Goal: Obtain resource: Download file/media

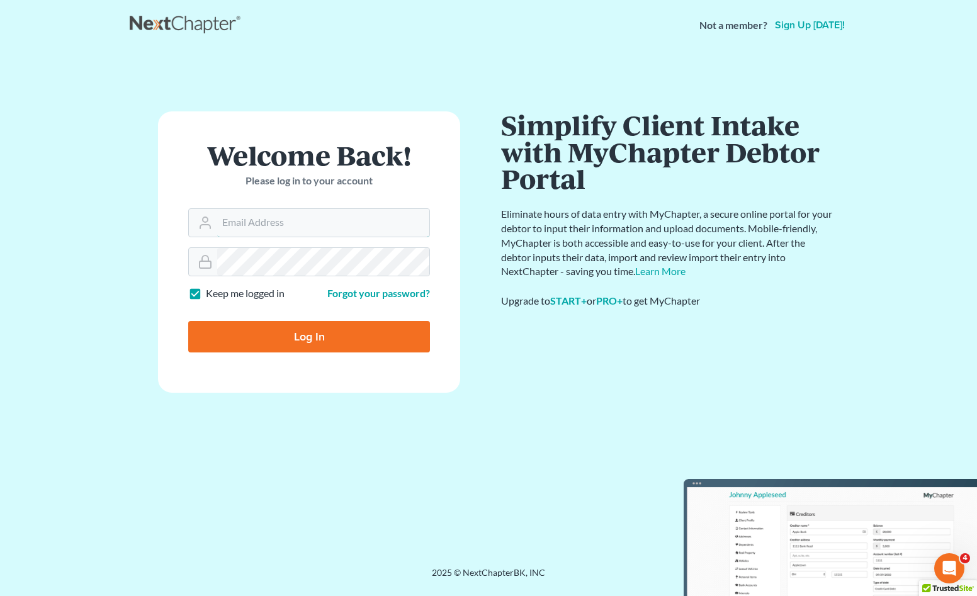
type input "mwf@morganfisherlaw.com"
click at [340, 335] on input "Log In" at bounding box center [309, 336] width 242 height 31
type input "Thinking..."
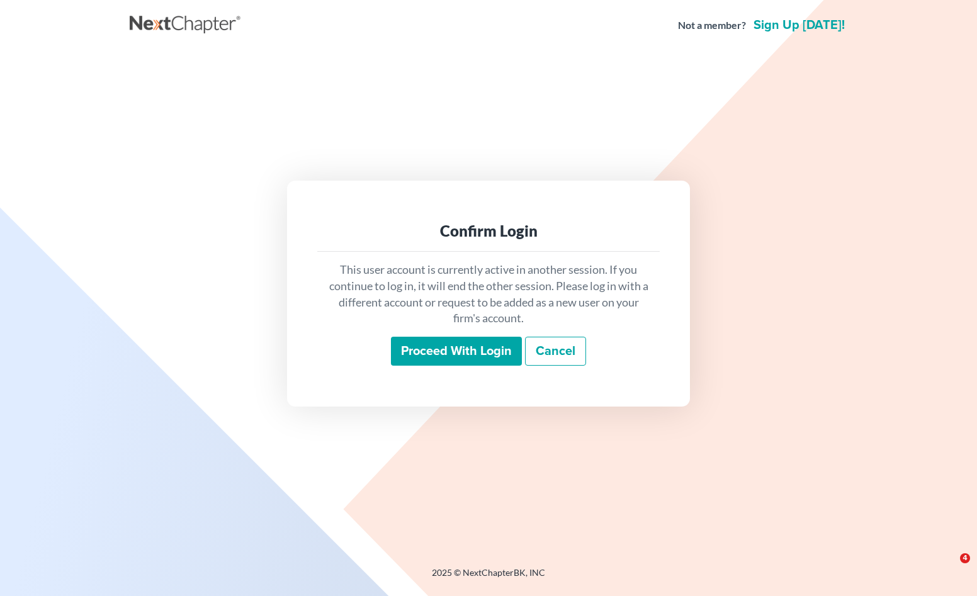
click at [452, 344] on input "Proceed with login" at bounding box center [456, 351] width 131 height 29
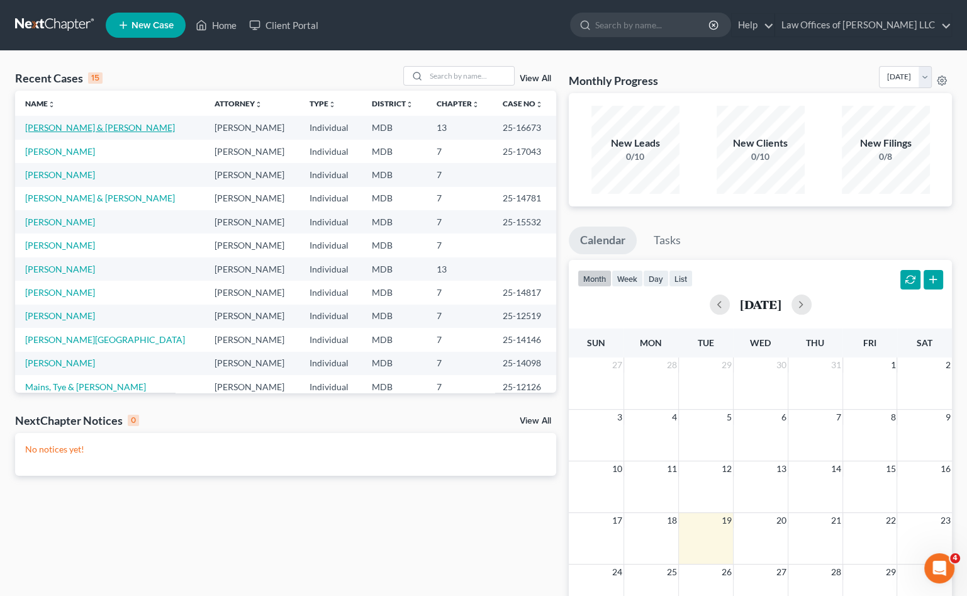
click at [47, 126] on link "Waltrup, Stephen & Kumhui" at bounding box center [100, 127] width 150 height 11
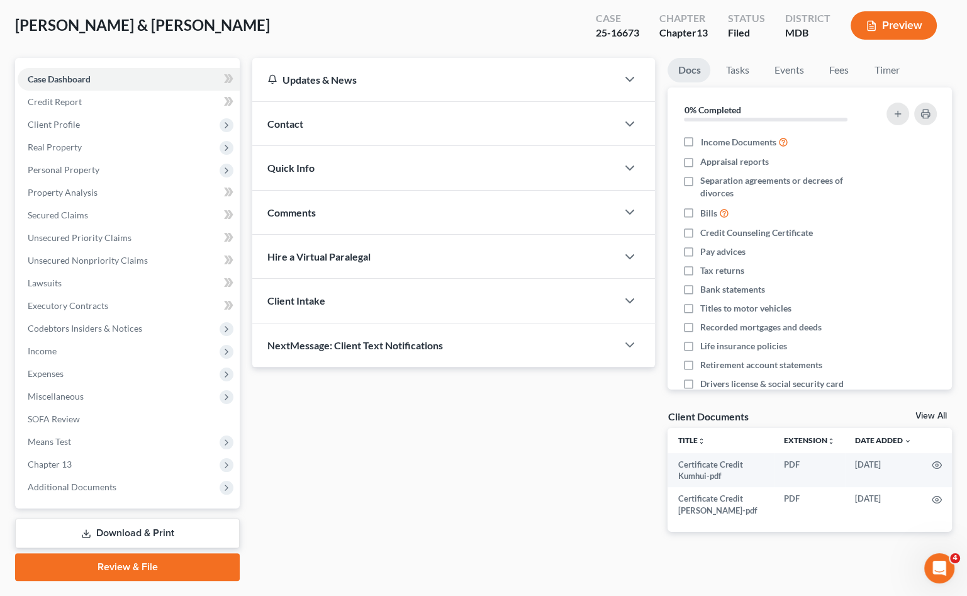
scroll to position [94, 0]
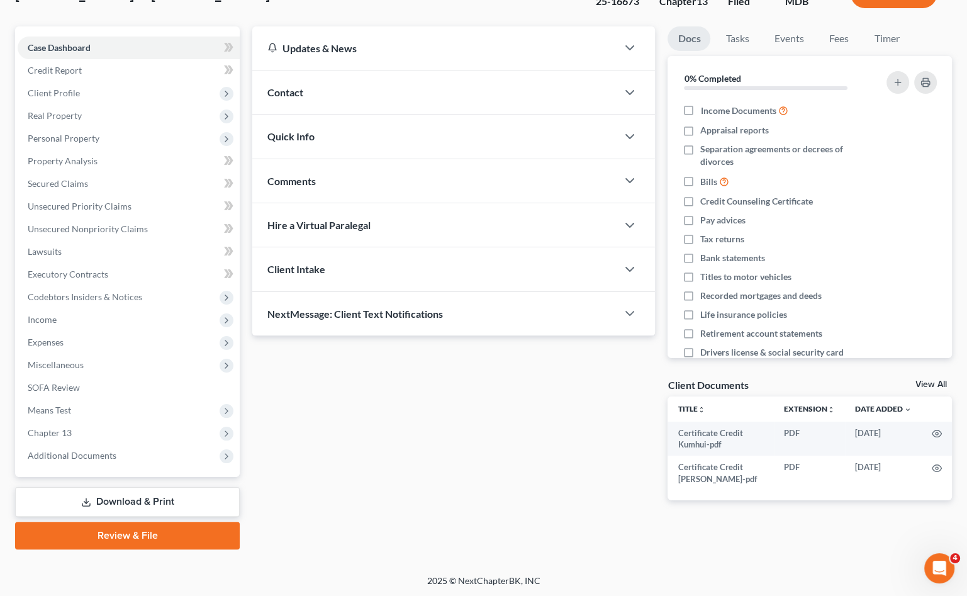
click at [150, 500] on link "Download & Print" at bounding box center [127, 502] width 225 height 30
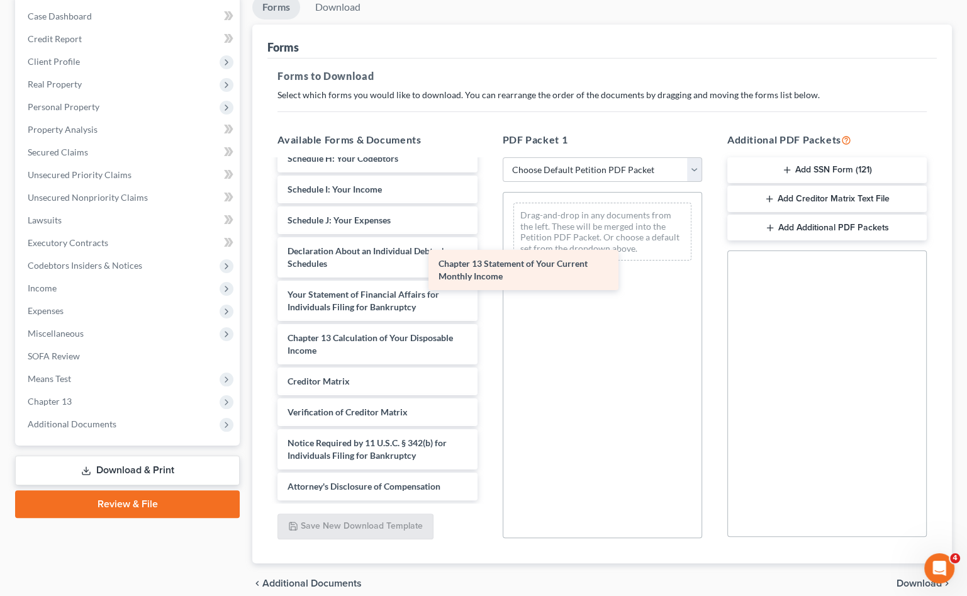
scroll to position [356, 0]
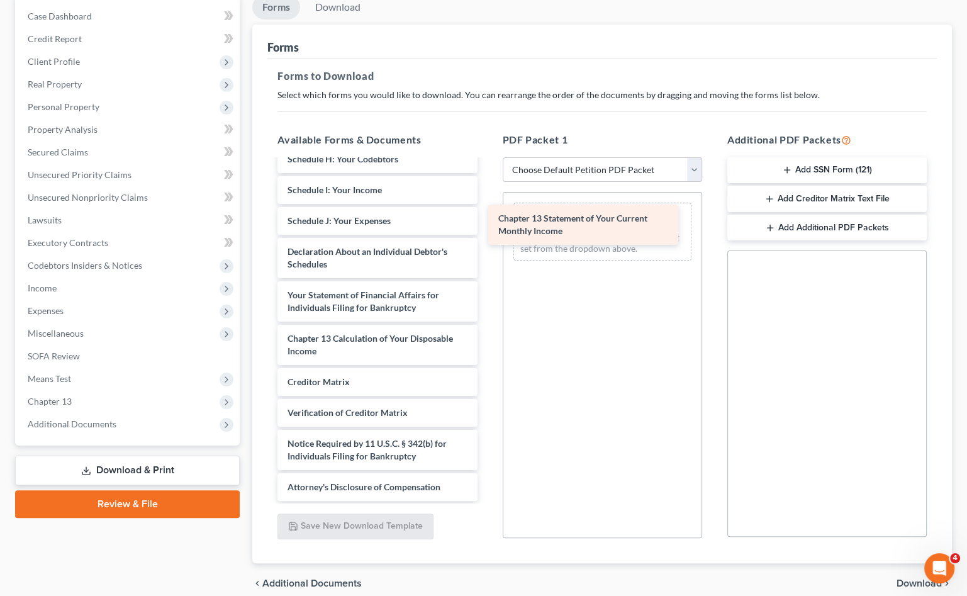
drag, startPoint x: 413, startPoint y: 320, endPoint x: 624, endPoint y: 223, distance: 232.0
click at [487, 223] on div "Chapter 13 Statement of Your Current Monthly Income Certificate Credit Kumhui-p…" at bounding box center [377, 153] width 220 height 696
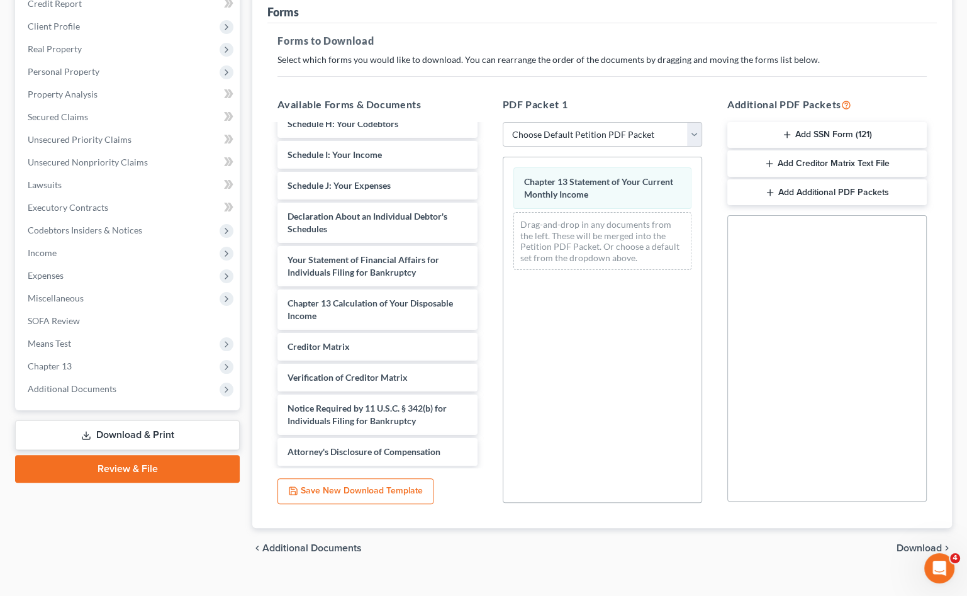
scroll to position [180, 0]
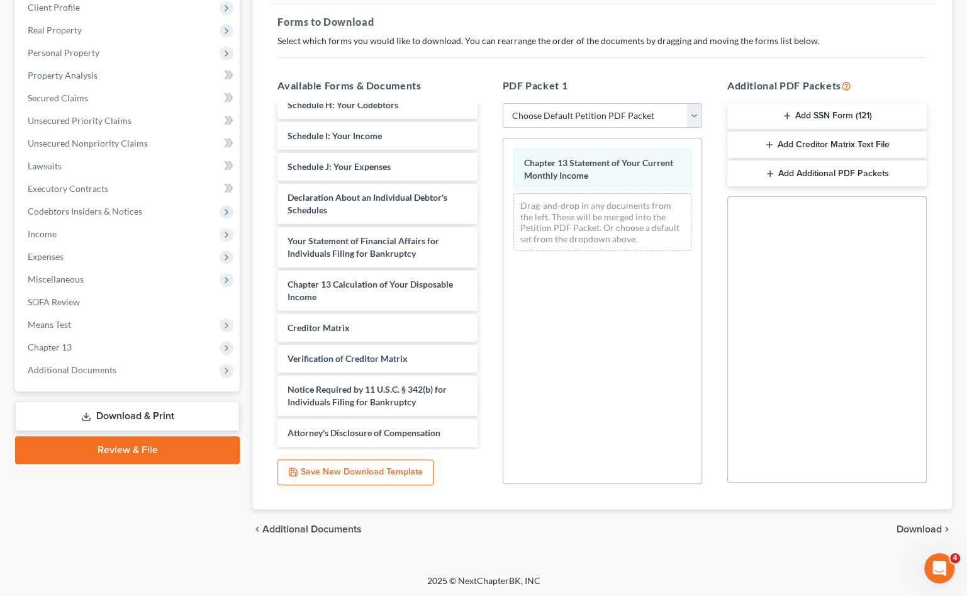
click at [919, 525] on span "Download" at bounding box center [919, 529] width 45 height 10
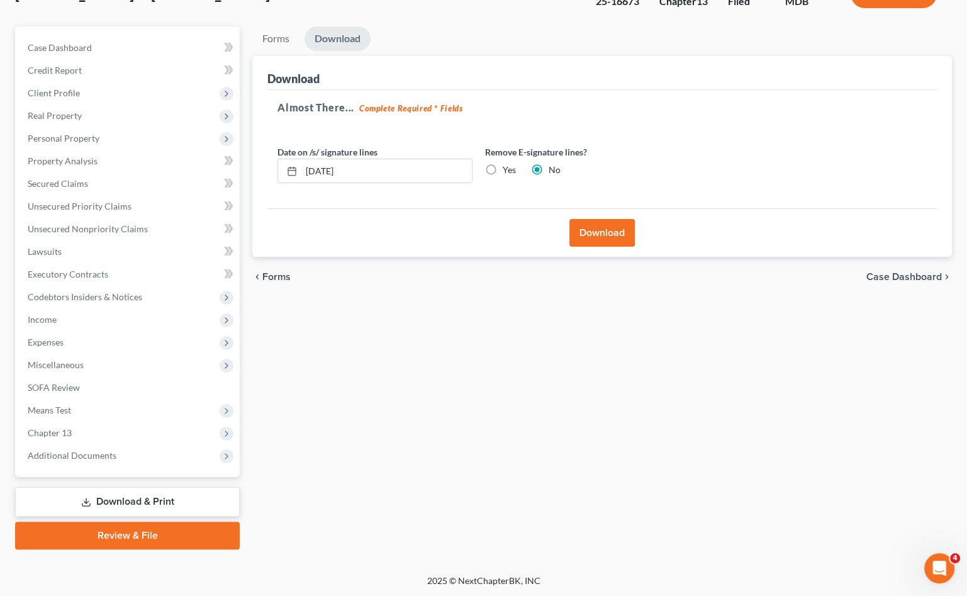
click at [604, 233] on button "Download" at bounding box center [602, 233] width 65 height 28
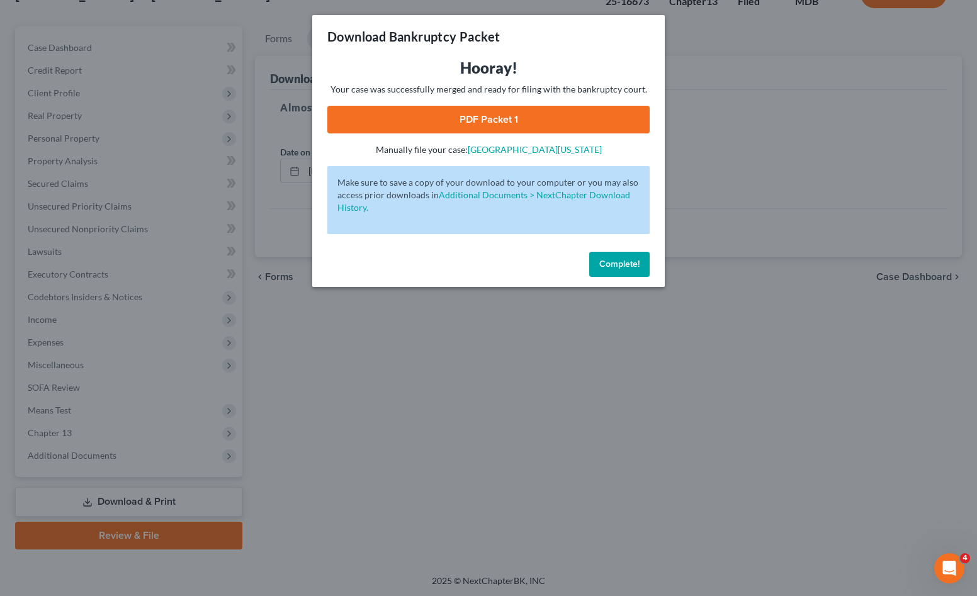
click at [521, 118] on link "PDF Packet 1" at bounding box center [488, 120] width 322 height 28
click at [357, 396] on div "Download Bankruptcy Packet Hooray! Your case was successfully merged and ready …" at bounding box center [488, 298] width 977 height 596
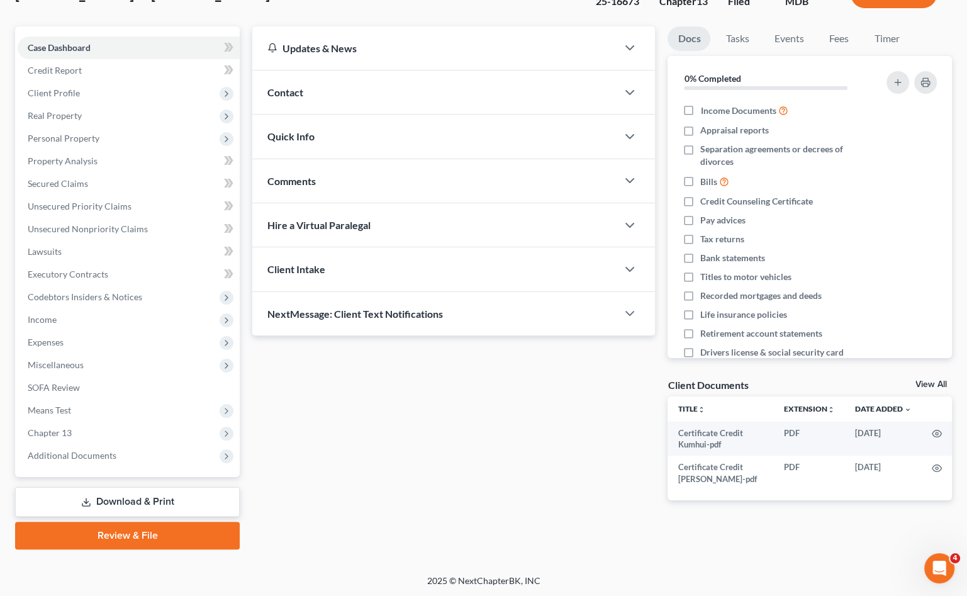
click at [216, 490] on link "Download & Print" at bounding box center [127, 502] width 225 height 30
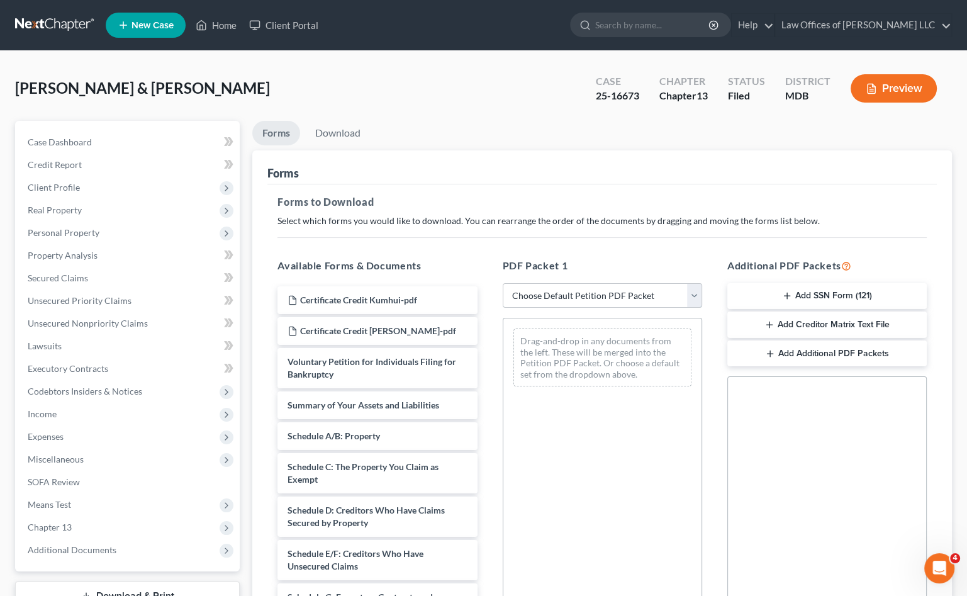
click at [587, 299] on select "Choose Default Petition PDF Packet Complete Bankruptcy Petition (all forms and …" at bounding box center [602, 295] width 199 height 25
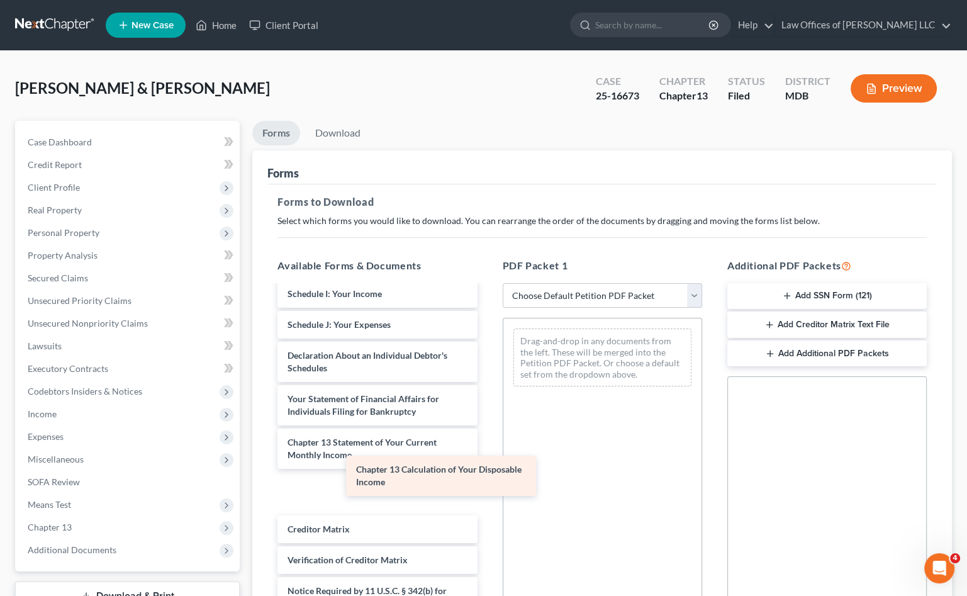
scroll to position [356, 0]
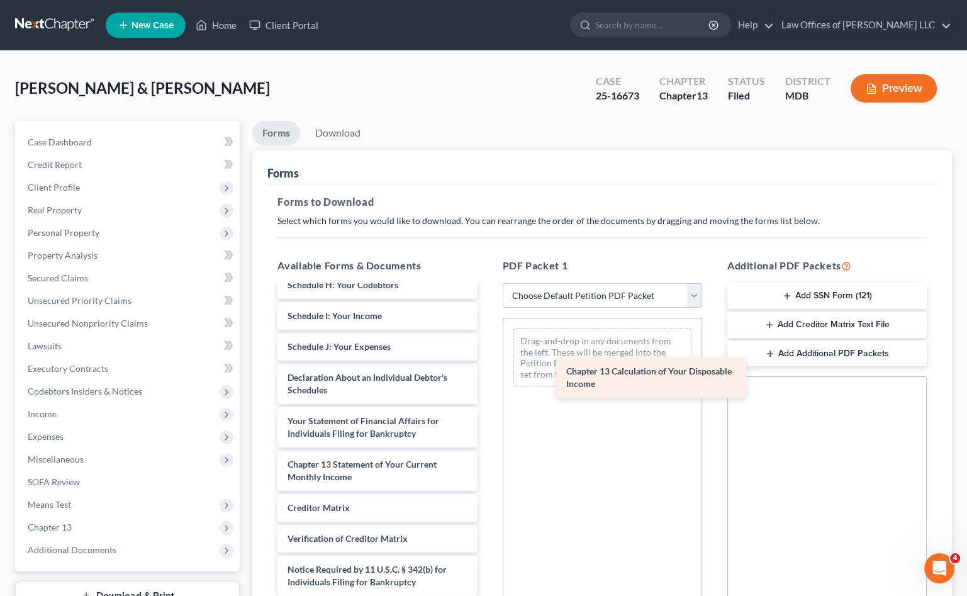
drag, startPoint x: 379, startPoint y: 490, endPoint x: 654, endPoint y: 377, distance: 296.8
click at [487, 377] on div "Chapter 13 Calculation of Your Disposable Income Certificate Credit Kumhui-pdf …" at bounding box center [377, 279] width 220 height 696
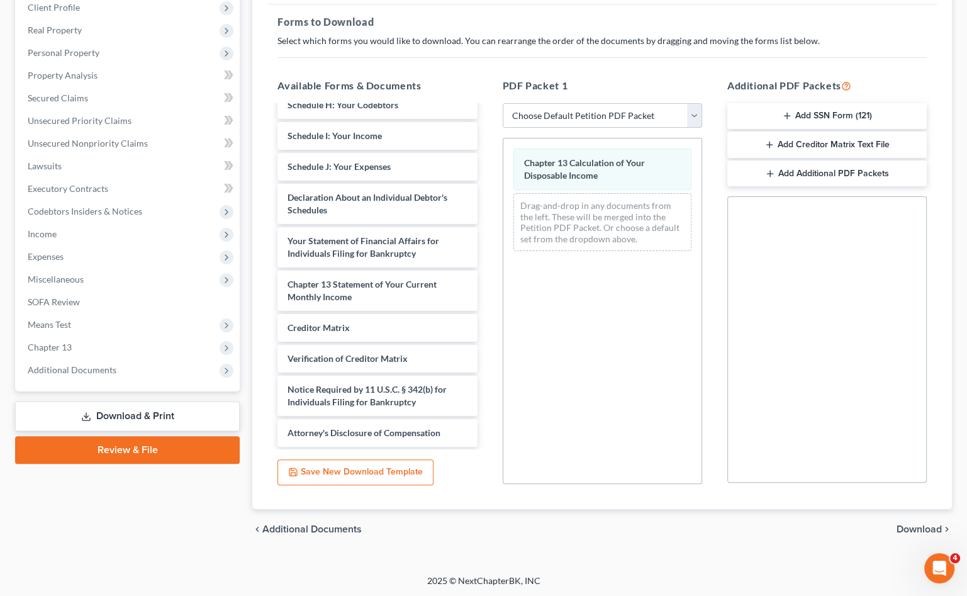
click at [922, 526] on span "Download" at bounding box center [919, 529] width 45 height 10
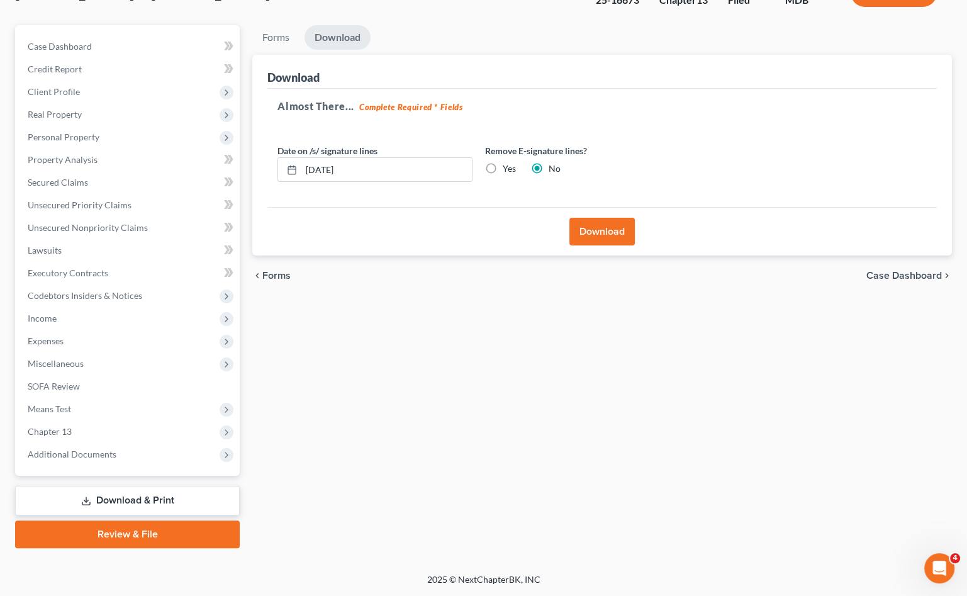
scroll to position [94, 0]
click at [610, 231] on button "Download" at bounding box center [602, 233] width 65 height 28
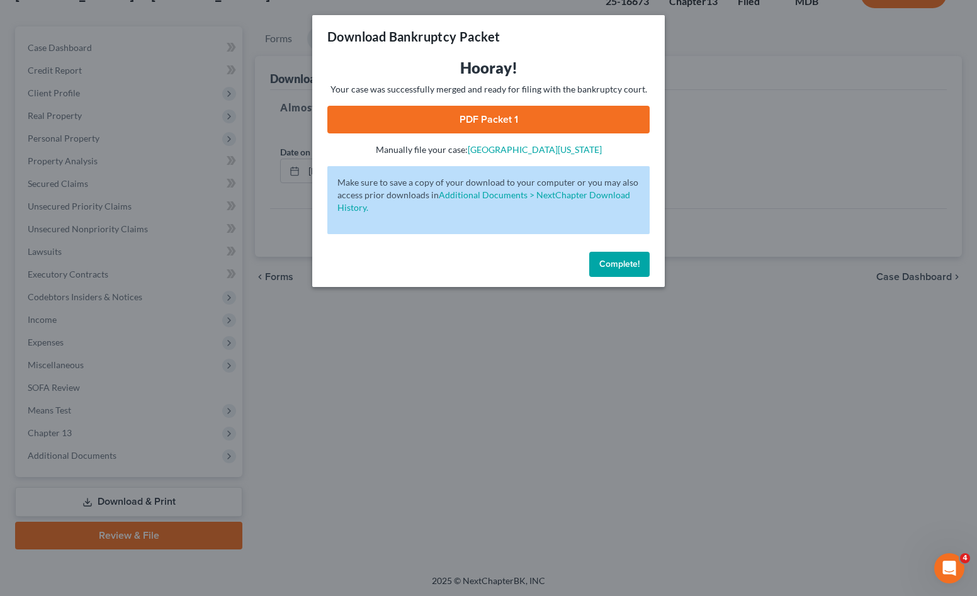
click at [572, 111] on link "PDF Packet 1" at bounding box center [488, 120] width 322 height 28
click at [677, 340] on div "Download Bankruptcy Packet Hooray! Your case was successfully merged and ready …" at bounding box center [488, 298] width 977 height 596
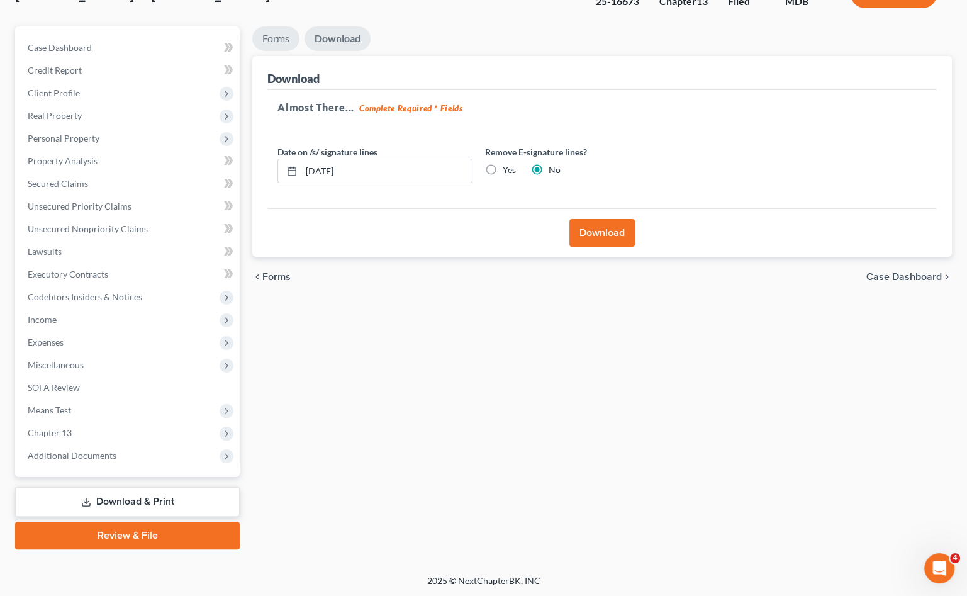
click at [276, 40] on link "Forms" at bounding box center [275, 38] width 47 height 25
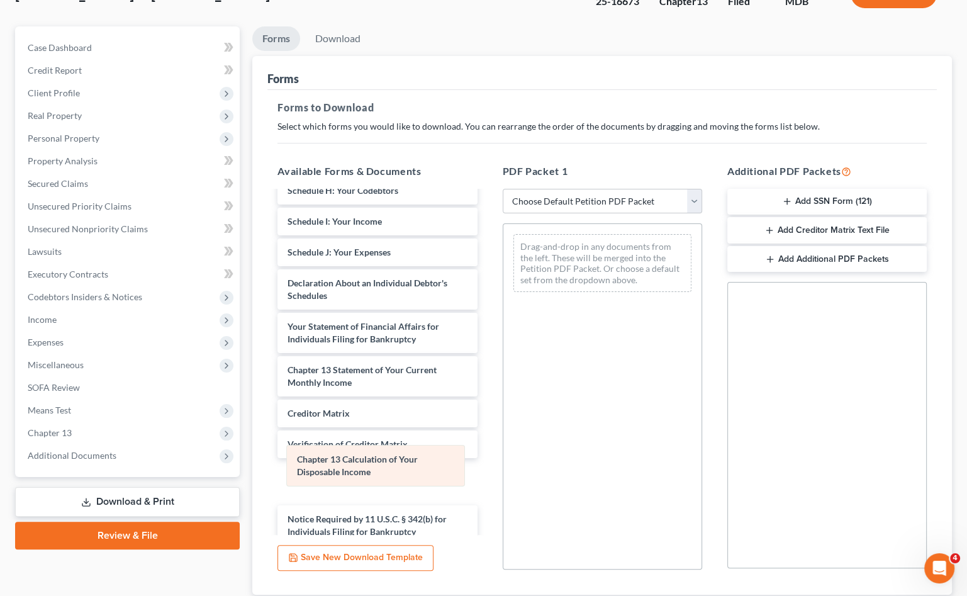
drag, startPoint x: 574, startPoint y: 253, endPoint x: 347, endPoint y: 465, distance: 310.3
click at [503, 302] on div "Chapter 13 Calculation of Your Disposable Income Chapter 13 Calculation of Your…" at bounding box center [602, 263] width 198 height 78
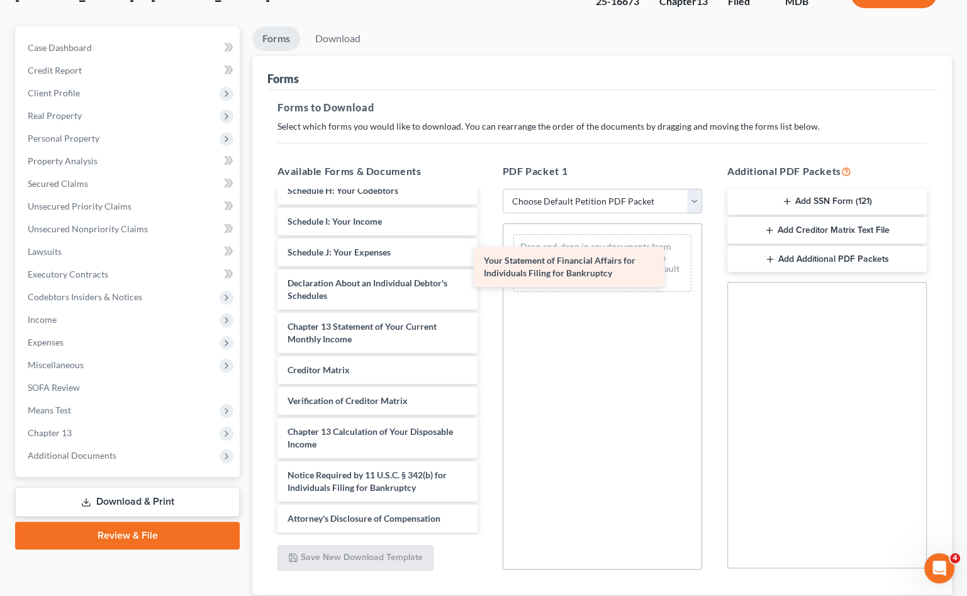
drag, startPoint x: 366, startPoint y: 329, endPoint x: 562, endPoint y: 264, distance: 206.6
click at [487, 264] on div "Your Statement of Financial Affairs for Individuals Filing for Bankruptcy Certi…" at bounding box center [377, 184] width 220 height 696
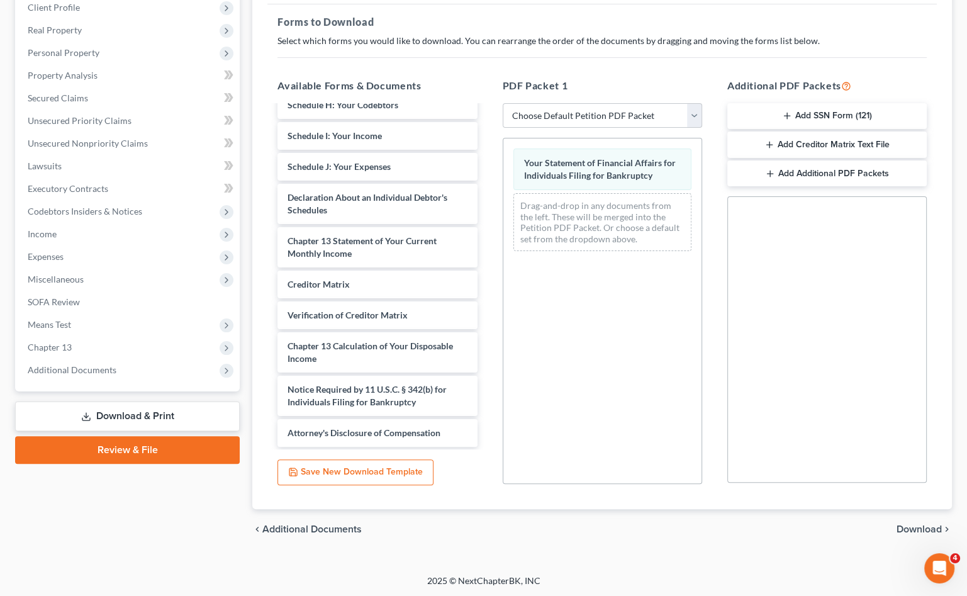
click at [901, 526] on span "Download" at bounding box center [919, 529] width 45 height 10
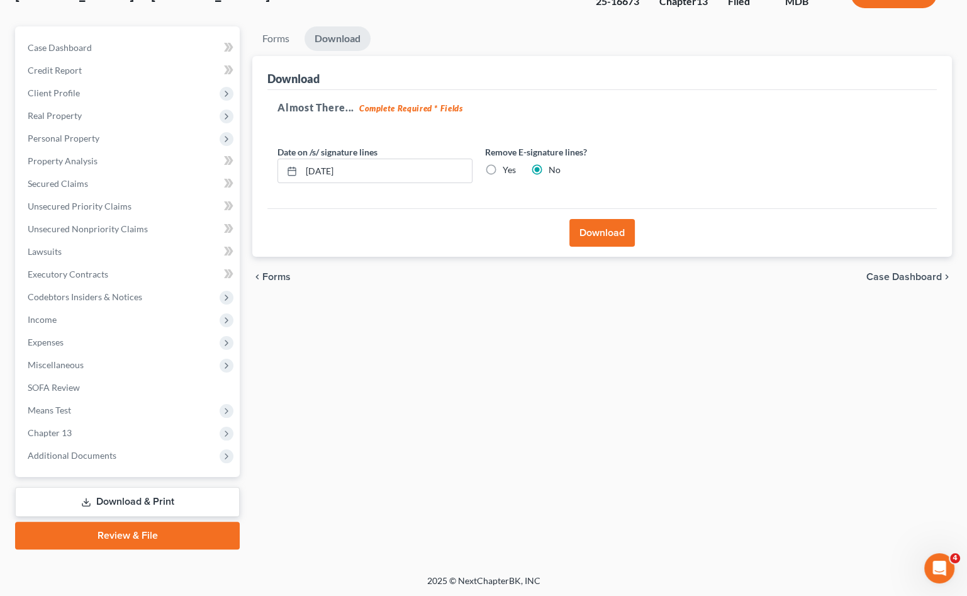
click at [597, 228] on button "Download" at bounding box center [602, 233] width 65 height 28
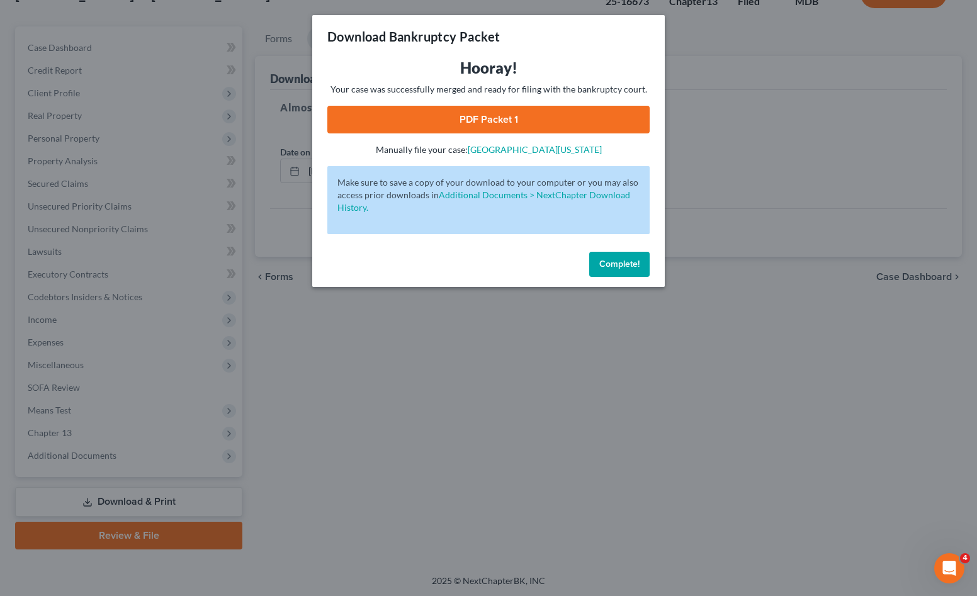
click at [408, 121] on link "PDF Packet 1" at bounding box center [488, 120] width 322 height 28
click at [361, 344] on div "Download Bankruptcy Packet Hooray! Your case was successfully merged and ready …" at bounding box center [488, 298] width 977 height 596
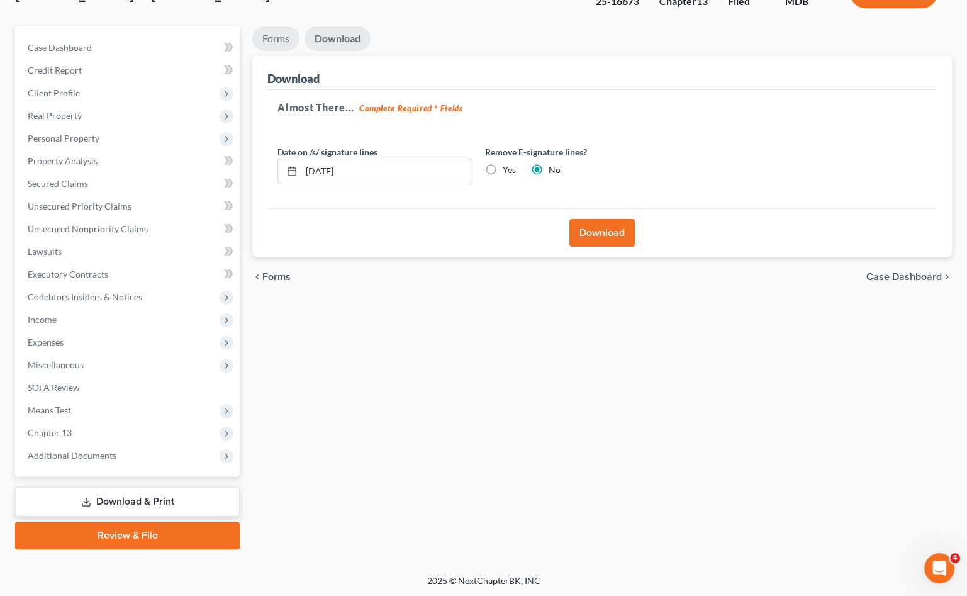
click at [291, 32] on link "Forms" at bounding box center [275, 38] width 47 height 25
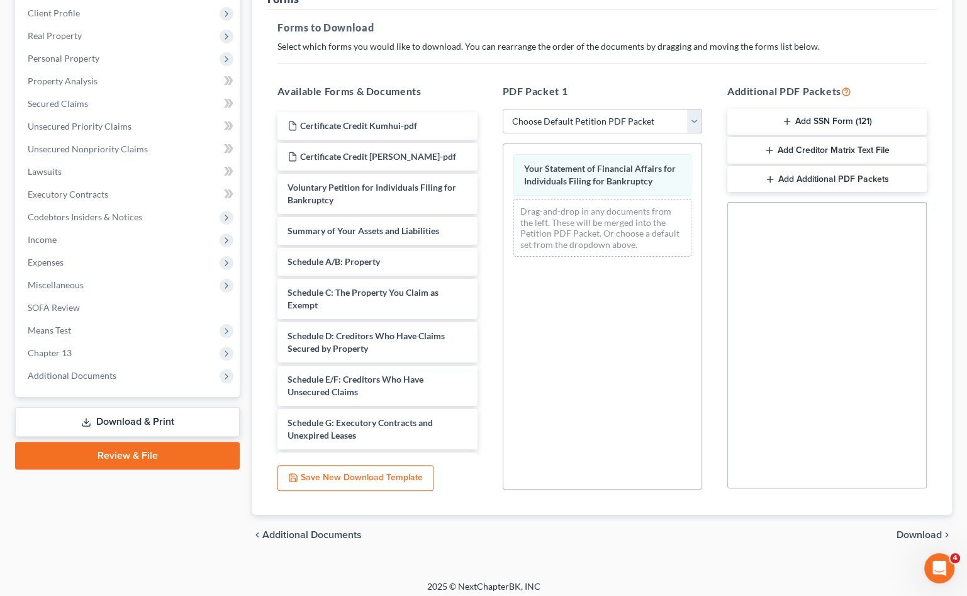
scroll to position [180, 0]
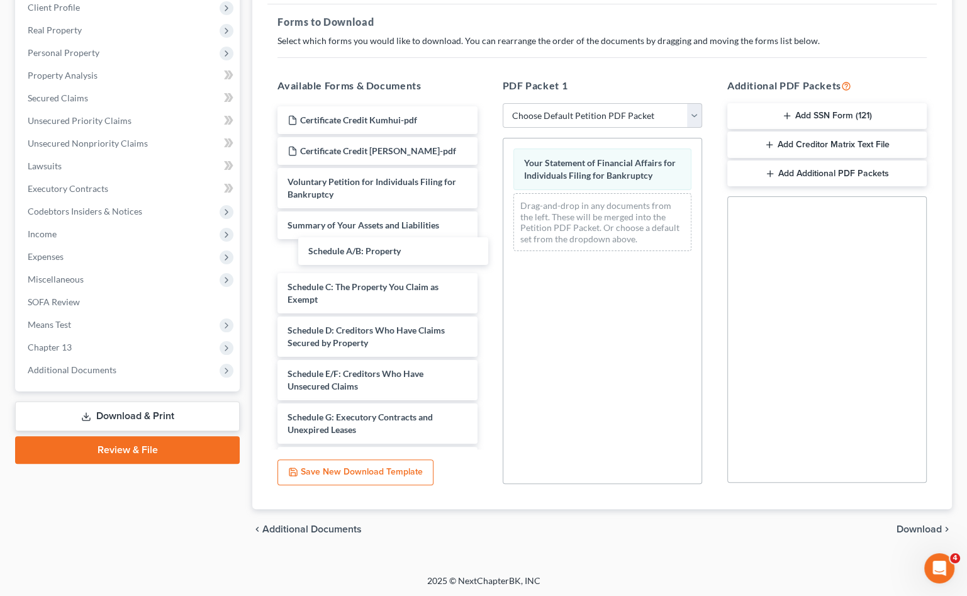
drag, startPoint x: 359, startPoint y: 254, endPoint x: 370, endPoint y: 250, distance: 11.9
click at [374, 251] on div "Schedule A/B: Property Certificate Credit Kumhui-pdf Certificate Credit Steve-p…" at bounding box center [377, 454] width 220 height 696
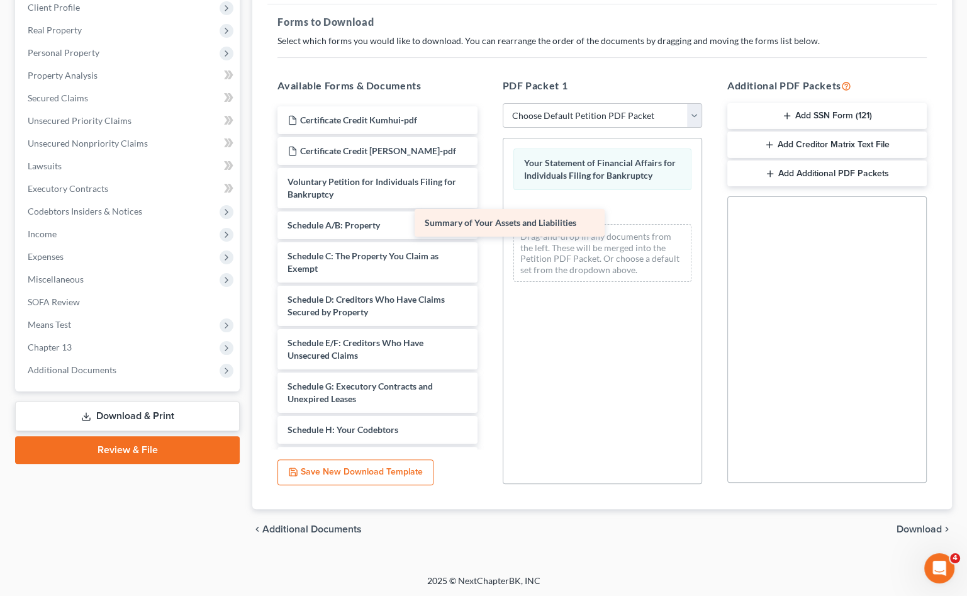
drag, startPoint x: 371, startPoint y: 229, endPoint x: 600, endPoint y: 214, distance: 229.6
click at [487, 214] on div "Summary of Your Assets and Liabilities Certificate Credit Kumhui-pdf Certificat…" at bounding box center [377, 438] width 220 height 665
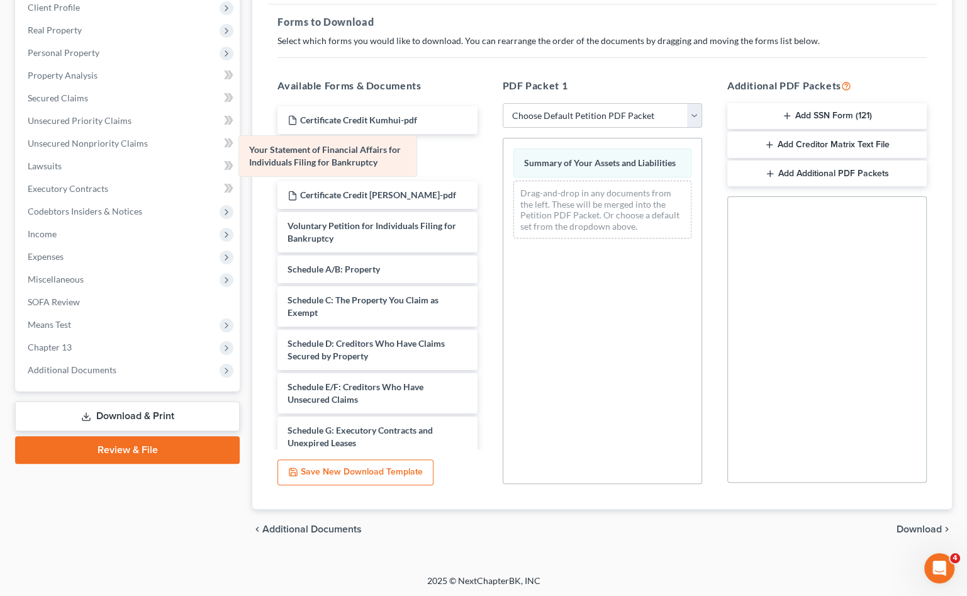
drag, startPoint x: 605, startPoint y: 161, endPoint x: 331, endPoint y: 145, distance: 274.8
click at [503, 148] on div "Your Statement of Financial Affairs for Individuals Filing for Bankruptcy Your …" at bounding box center [602, 193] width 198 height 110
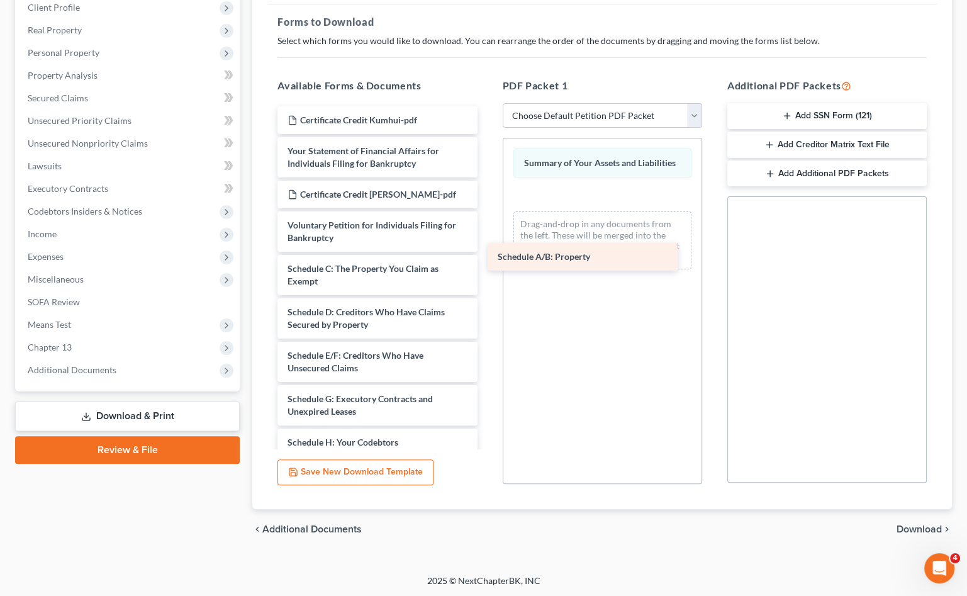
drag, startPoint x: 354, startPoint y: 265, endPoint x: 564, endPoint y: 254, distance: 210.5
click at [487, 254] on div "Schedule A/B: Property Certificate Credit Kumhui-pdf Your Statement of Financia…" at bounding box center [377, 445] width 220 height 678
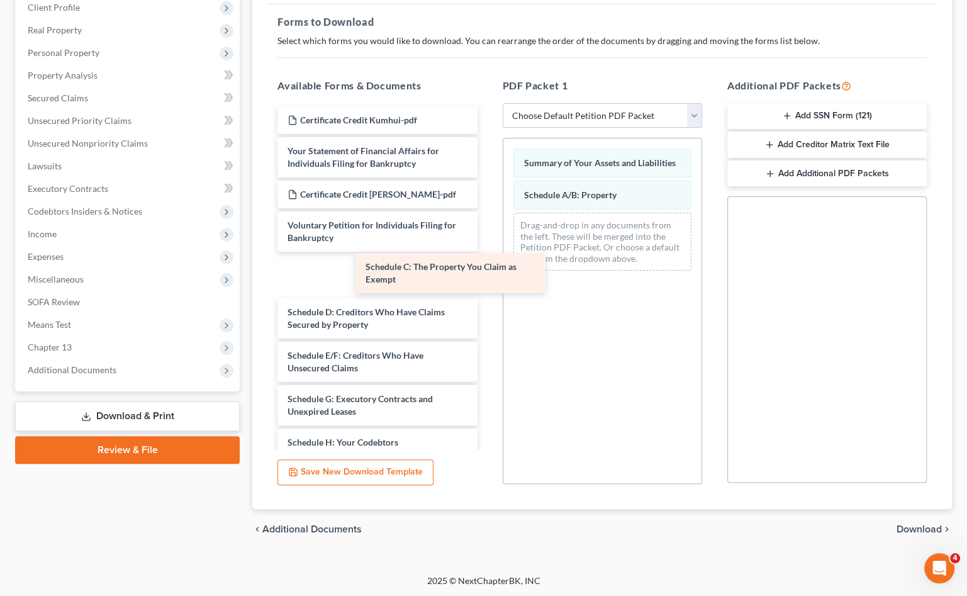
drag, startPoint x: 337, startPoint y: 279, endPoint x: 580, endPoint y: 280, distance: 242.3
click at [487, 280] on div "Schedule C: The Property You Claim as Exempt Certificate Credit Kumhui-pdf Your…" at bounding box center [377, 445] width 220 height 678
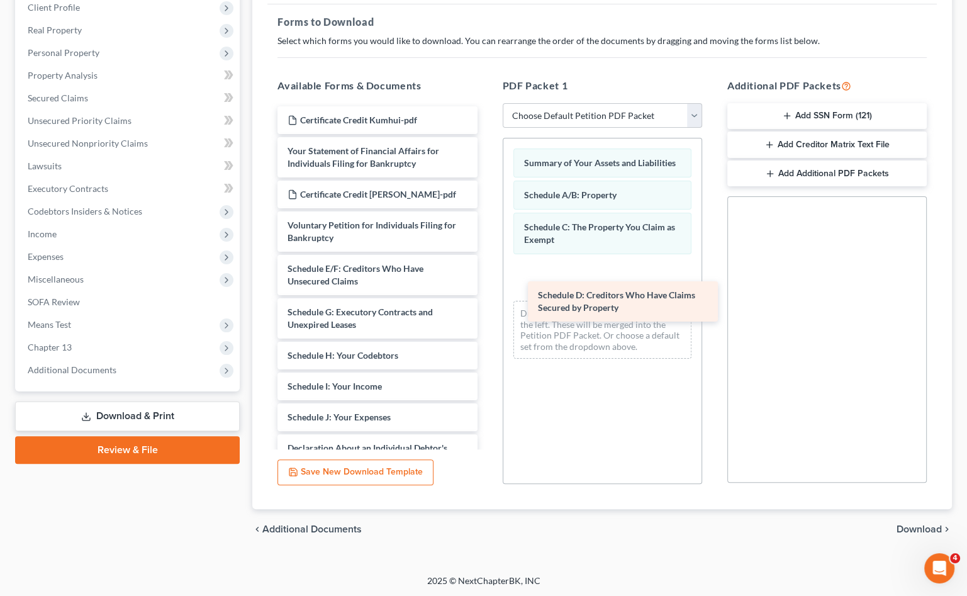
drag, startPoint x: 366, startPoint y: 285, endPoint x: 616, endPoint y: 313, distance: 252.0
click at [487, 313] on div "Schedule D: Creditors Who Have Claims Secured by Property Certificate Credit Ku…" at bounding box center [377, 401] width 220 height 591
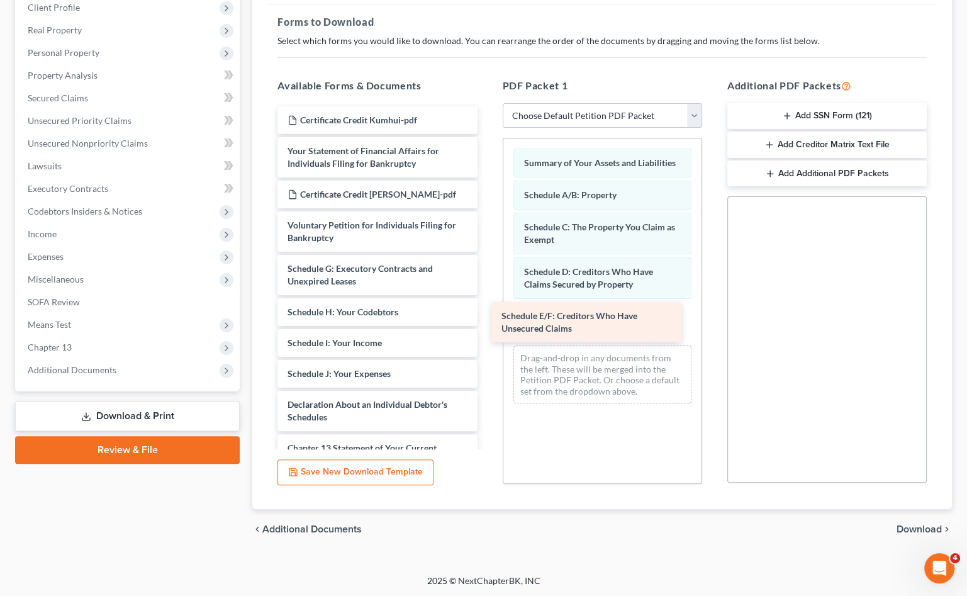
drag, startPoint x: 370, startPoint y: 273, endPoint x: 618, endPoint y: 327, distance: 253.7
click at [487, 327] on div "Schedule E/F: Creditors Who Have Unsecured Claims Certificate Credit Kumhui-pdf…" at bounding box center [377, 380] width 220 height 548
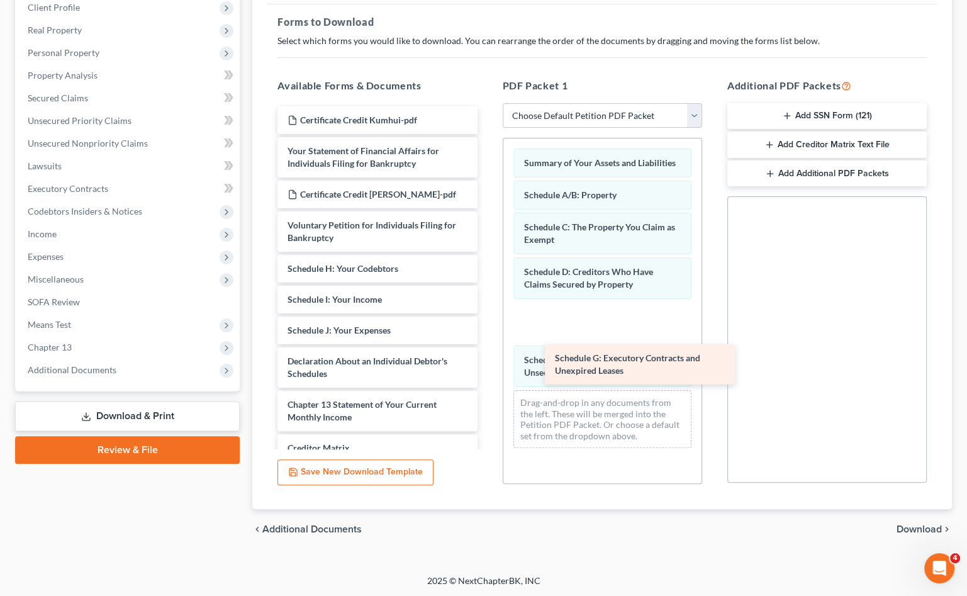
drag, startPoint x: 359, startPoint y: 267, endPoint x: 627, endPoint y: 357, distance: 282.4
click at [487, 357] on div "Schedule G: Executory Contracts and Unexpired Leases Certificate Credit Kumhui-…" at bounding box center [377, 358] width 220 height 504
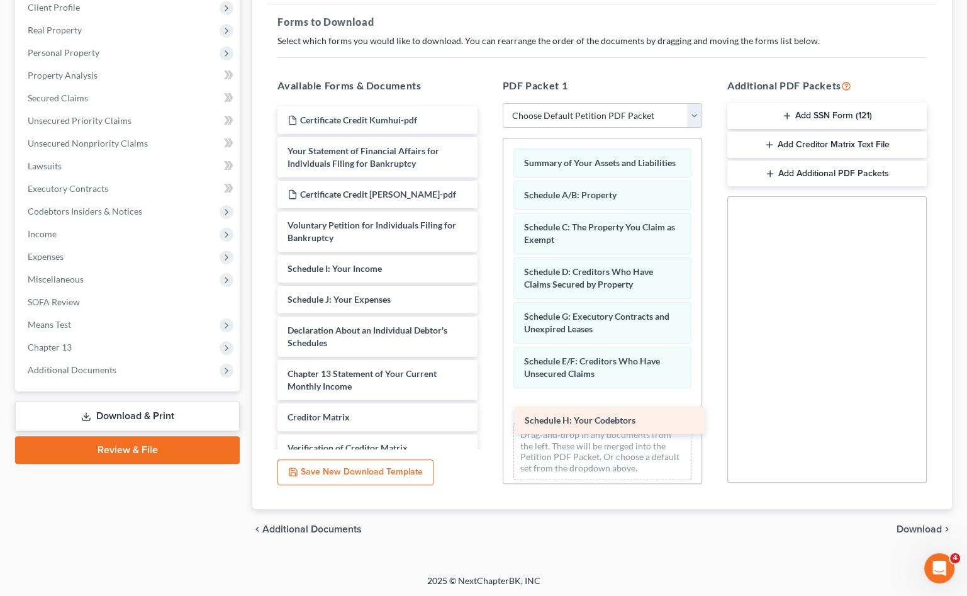
drag, startPoint x: 389, startPoint y: 275, endPoint x: 626, endPoint y: 428, distance: 282.3
click at [487, 428] on div "Schedule H: Your Codebtors Certificate Credit Kumhui-pdf Your Statement of Fina…" at bounding box center [377, 342] width 220 height 473
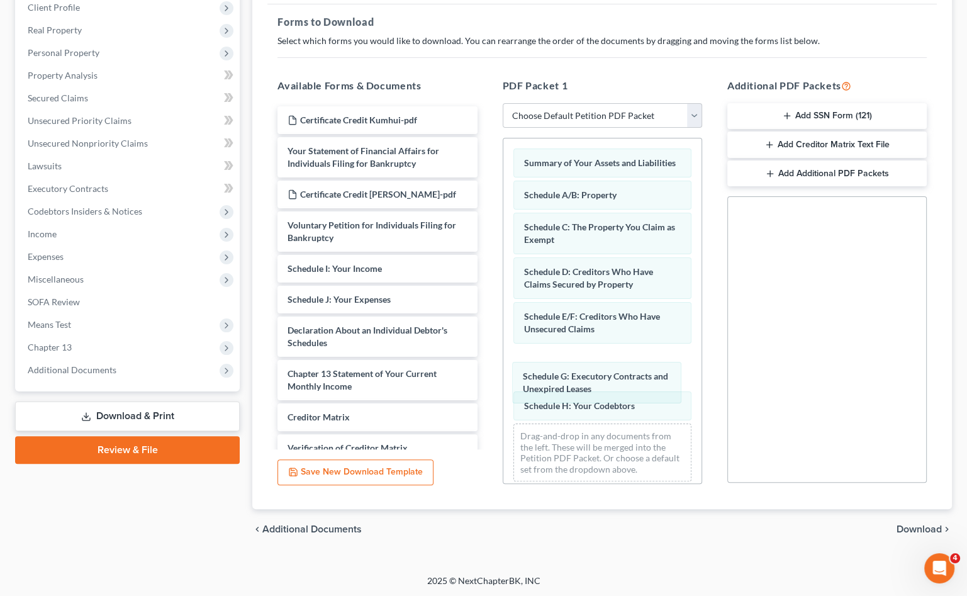
drag, startPoint x: 577, startPoint y: 345, endPoint x: 576, endPoint y: 390, distance: 44.1
click at [576, 393] on div "Schedule G: Executory Contracts and Unexpired Leases Summary of Your Assets and…" at bounding box center [602, 314] width 198 height 353
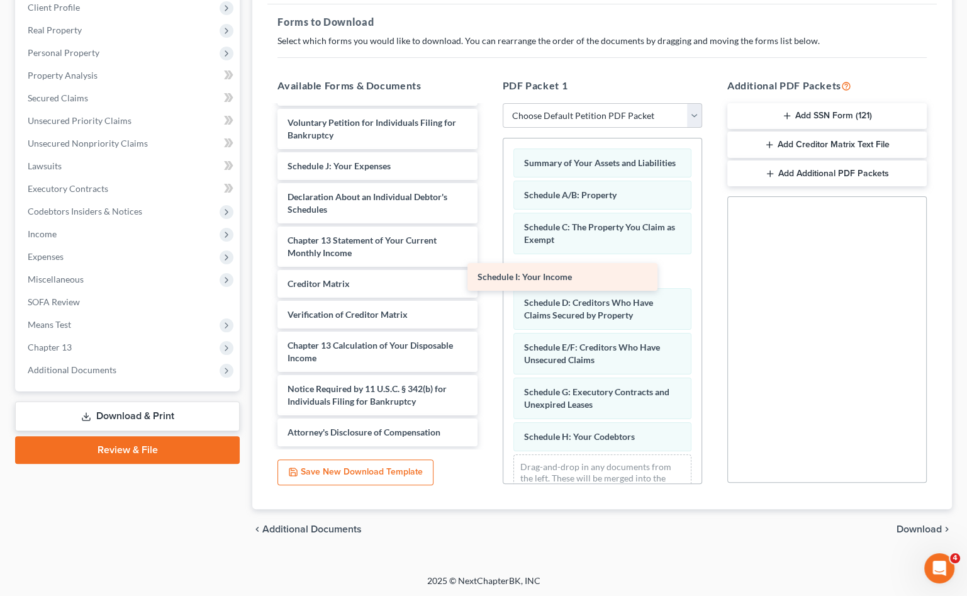
scroll to position [102, 0]
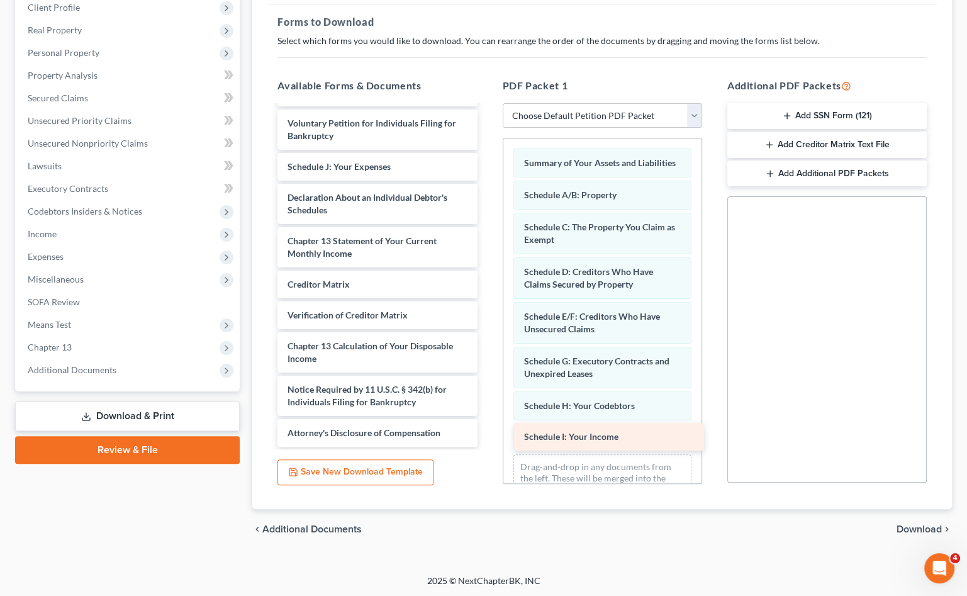
drag, startPoint x: 369, startPoint y: 145, endPoint x: 606, endPoint y: 441, distance: 378.3
click at [487, 441] on div "Schedule I: Your Income Certificate Credit Kumhui-pdf Your Statement of Financi…" at bounding box center [377, 225] width 220 height 442
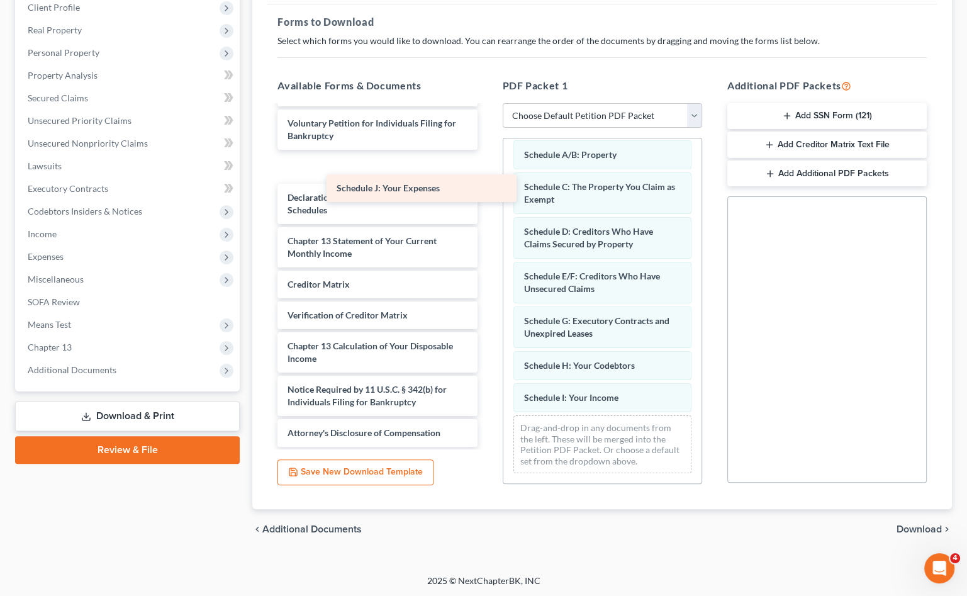
scroll to position [71, 0]
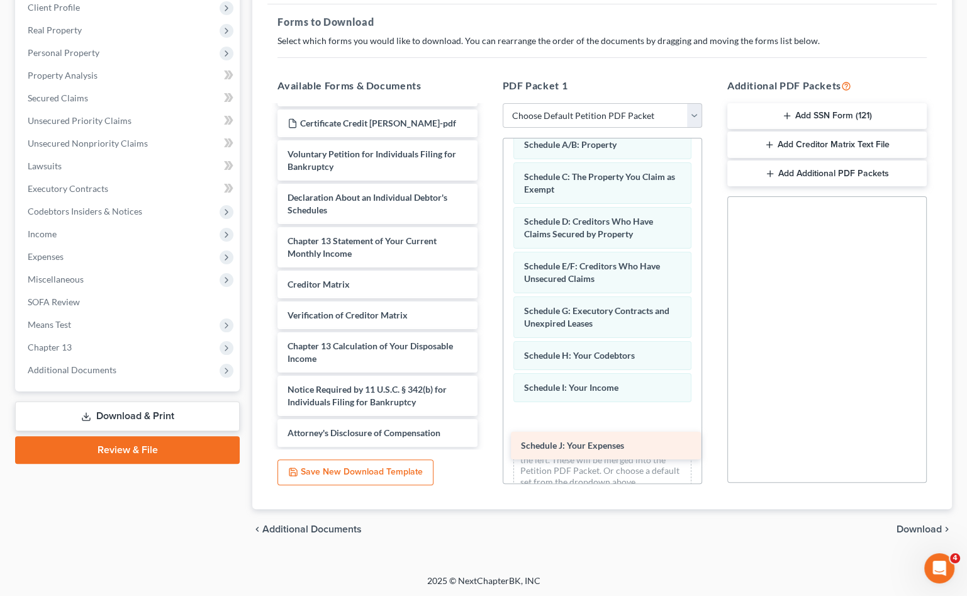
drag, startPoint x: 376, startPoint y: 173, endPoint x: 605, endPoint y: 450, distance: 359.4
click at [487, 447] on div "Schedule J: Your Expenses Certificate Credit Kumhui-pdf Your Statement of Finan…" at bounding box center [377, 241] width 220 height 412
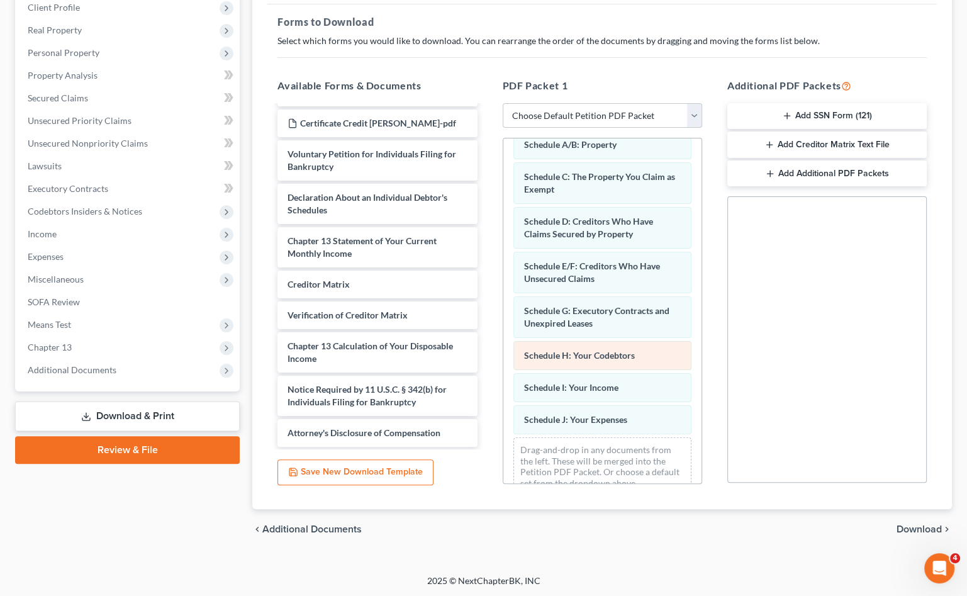
scroll to position [28, 0]
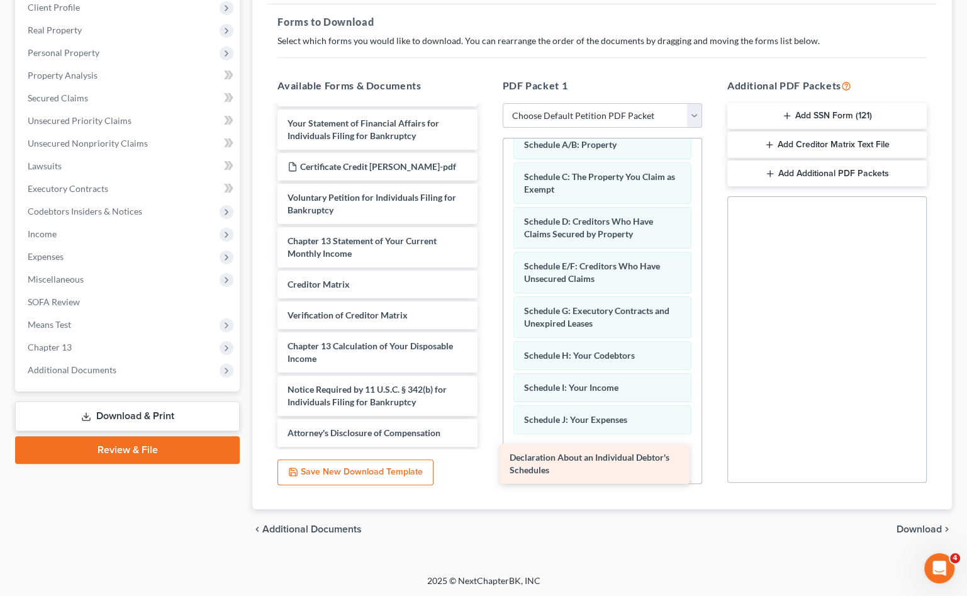
drag, startPoint x: 380, startPoint y: 200, endPoint x: 602, endPoint y: 462, distance: 343.3
click at [487, 447] on div "Declaration About an Individual Debtor's Schedules Certificate Credit Kumhui-pd…" at bounding box center [377, 263] width 220 height 368
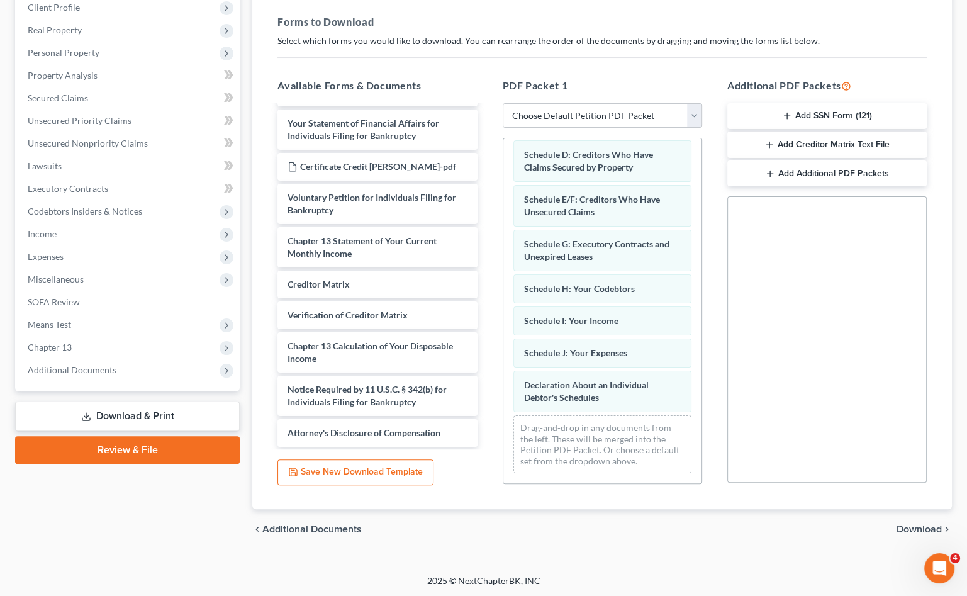
click at [909, 520] on div "chevron_left Additional Documents Download chevron_right" at bounding box center [602, 529] width 700 height 40
click at [909, 529] on span "Download" at bounding box center [919, 529] width 45 height 10
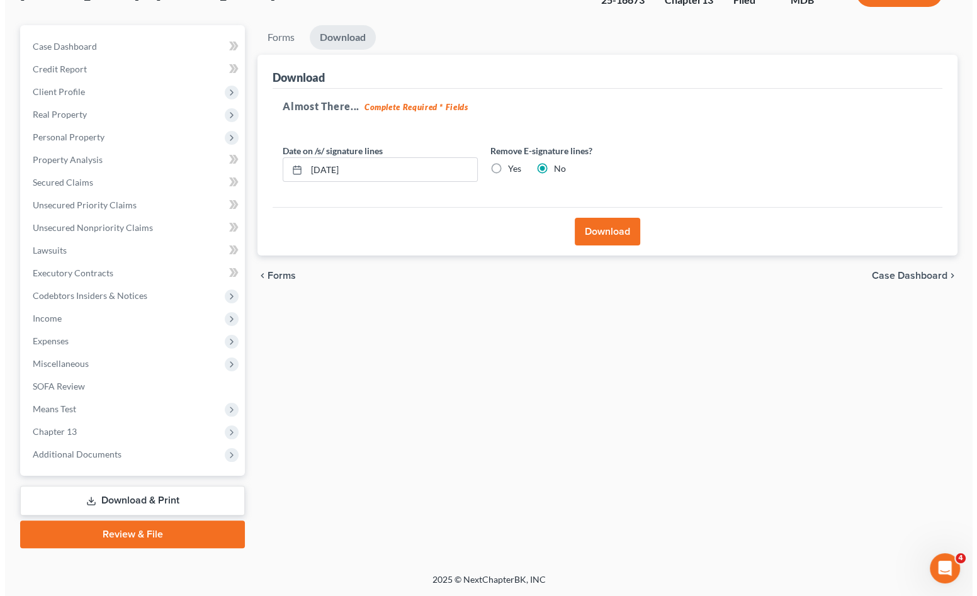
scroll to position [94, 0]
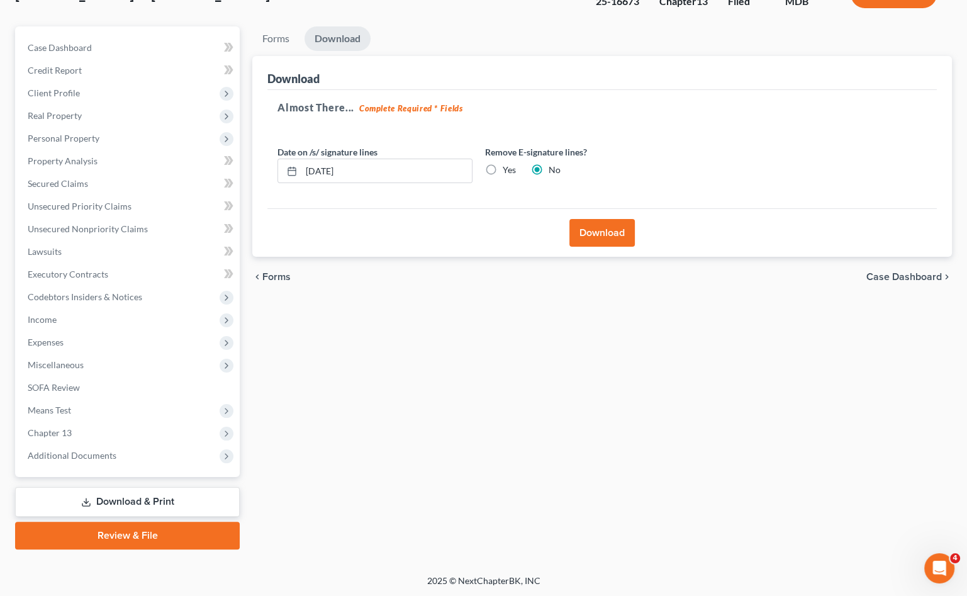
click at [610, 238] on button "Download" at bounding box center [602, 233] width 65 height 28
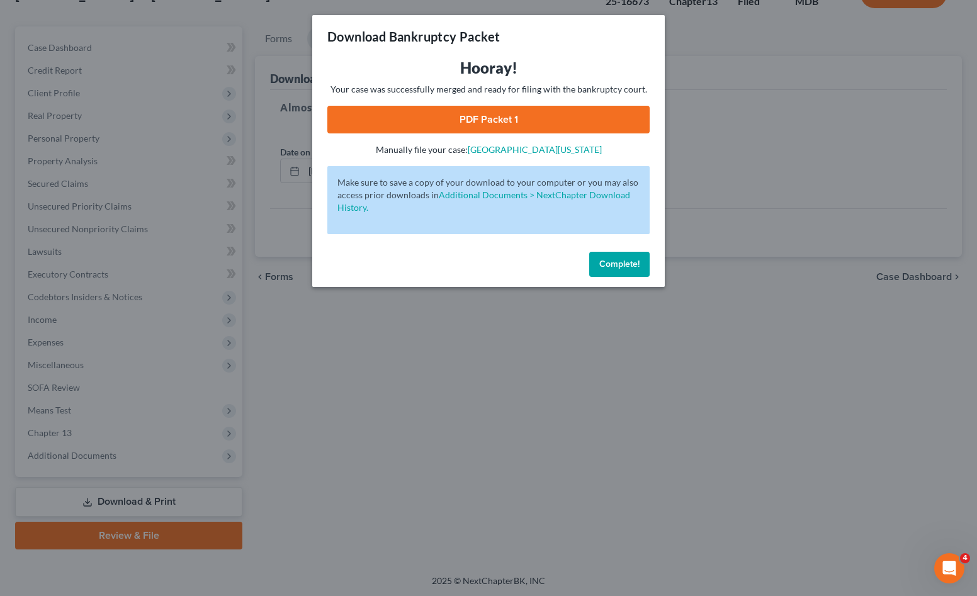
click at [491, 111] on link "PDF Packet 1" at bounding box center [488, 120] width 322 height 28
